Goal: Transaction & Acquisition: Obtain resource

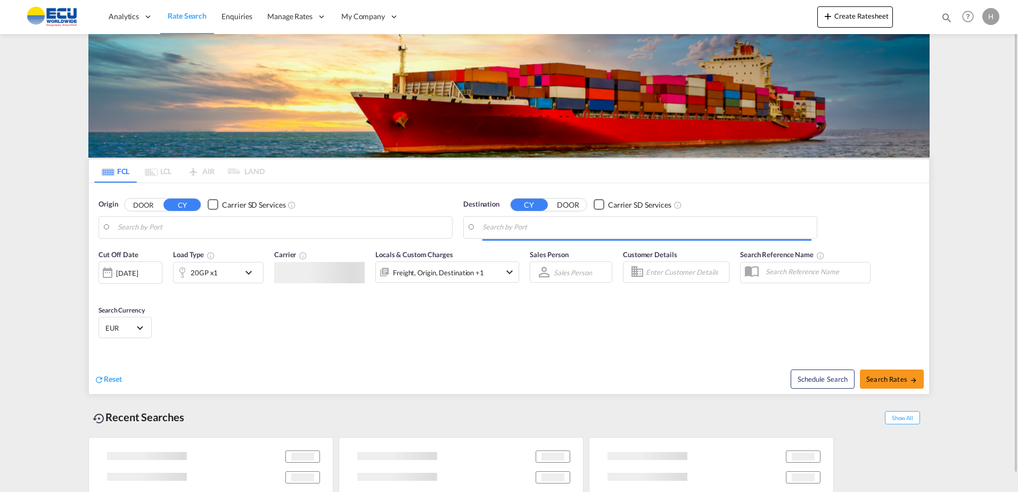
type input "[GEOGRAPHIC_DATA], [GEOGRAPHIC_DATA]"
type input "Hamad, QAHMD"
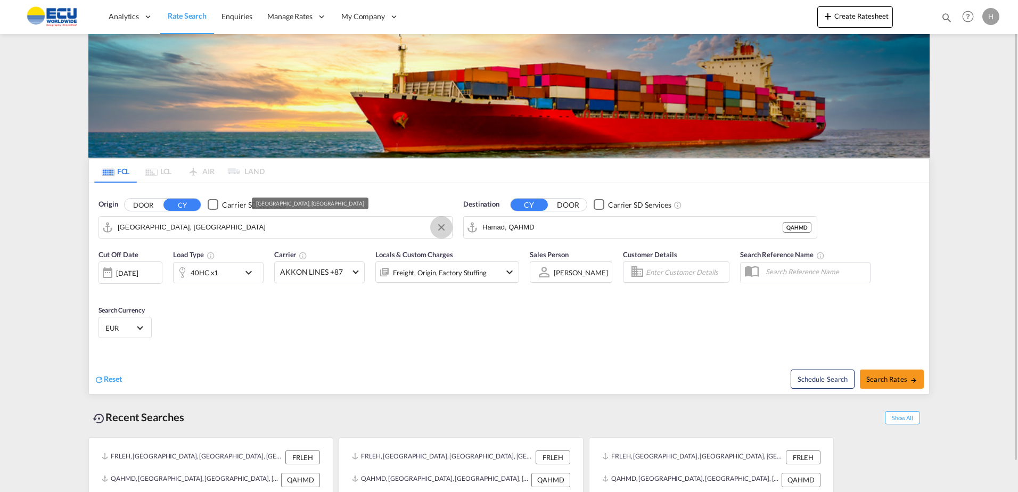
click at [440, 231] on button "Clear Input" at bounding box center [441, 227] width 16 height 16
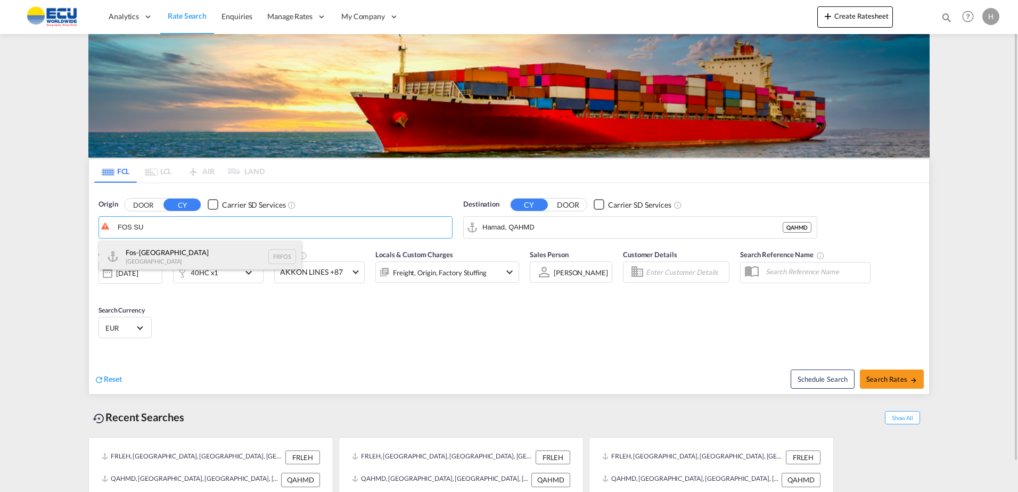
click at [217, 260] on div "Fos-sur-Mer [GEOGRAPHIC_DATA] FRFOS" at bounding box center [200, 257] width 202 height 32
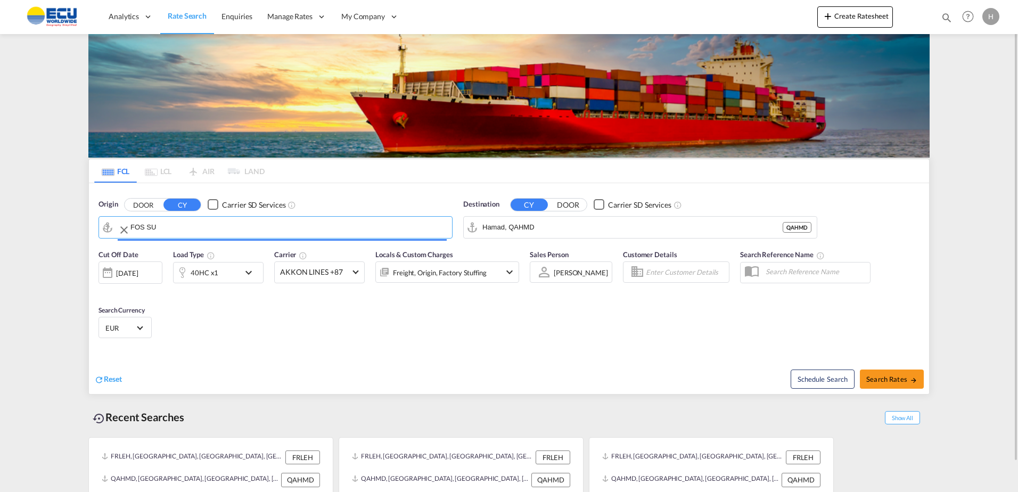
type input "Fos-[GEOGRAPHIC_DATA], [GEOGRAPHIC_DATA]"
drag, startPoint x: 807, startPoint y: 229, endPoint x: 704, endPoint y: 219, distance: 103.2
click at [808, 228] on button "Clear Input" at bounding box center [806, 227] width 16 height 16
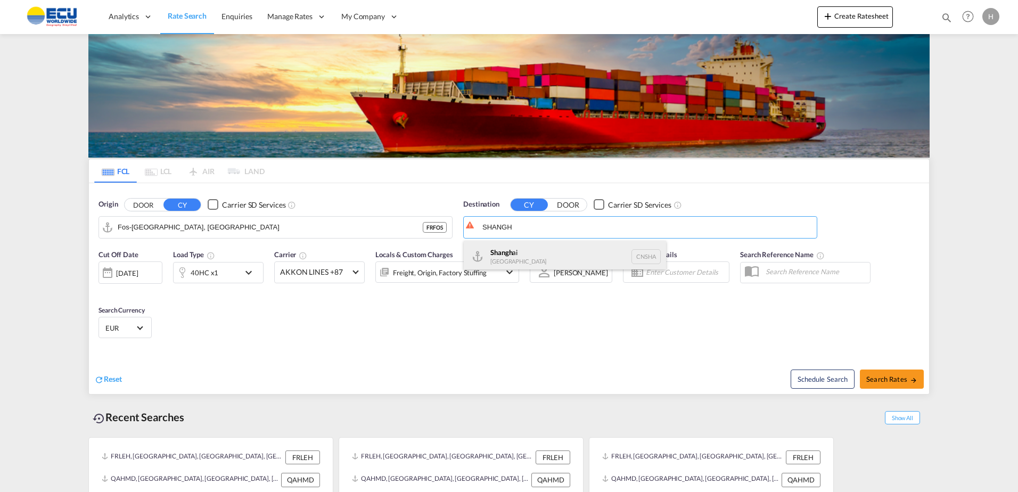
click at [505, 255] on div "Shangh ai China [GEOGRAPHIC_DATA]" at bounding box center [565, 257] width 202 height 32
type input "[GEOGRAPHIC_DATA], [GEOGRAPHIC_DATA]"
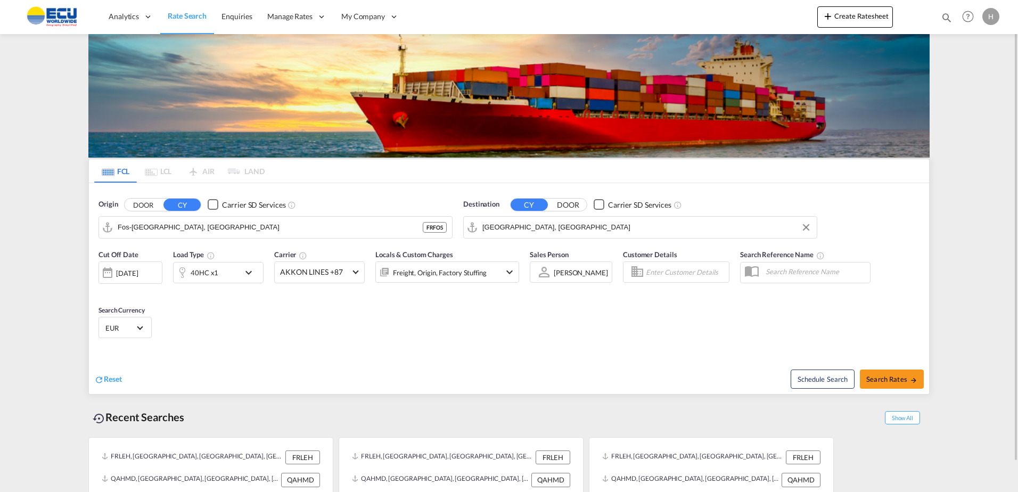
click at [246, 271] on md-icon "icon-chevron-down" at bounding box center [251, 272] width 18 height 13
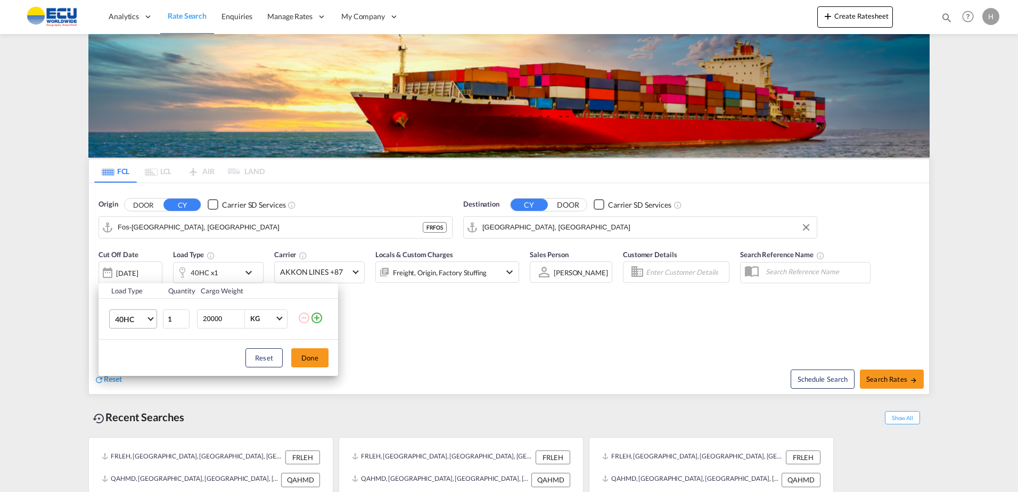
click at [154, 320] on md-select-value "40HC" at bounding box center [135, 319] width 43 height 18
click at [118, 271] on div "20GP" at bounding box center [124, 267] width 19 height 11
click at [308, 356] on button "Done" at bounding box center [309, 357] width 37 height 19
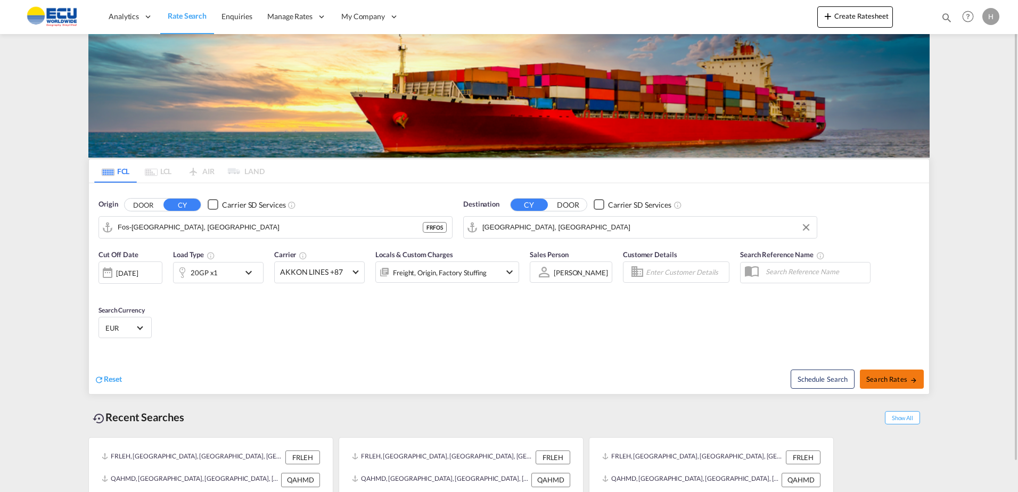
click at [878, 383] on span "Search Rates" at bounding box center [891, 379] width 51 height 9
type input "FRFOS to [GEOGRAPHIC_DATA] / [DATE]"
